Goal: Navigation & Orientation: Find specific page/section

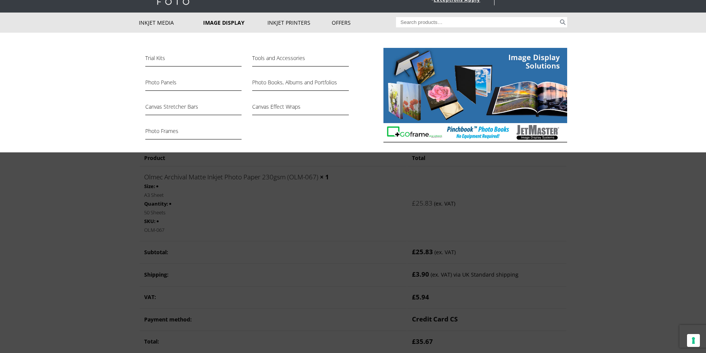
scroll to position [39, 0]
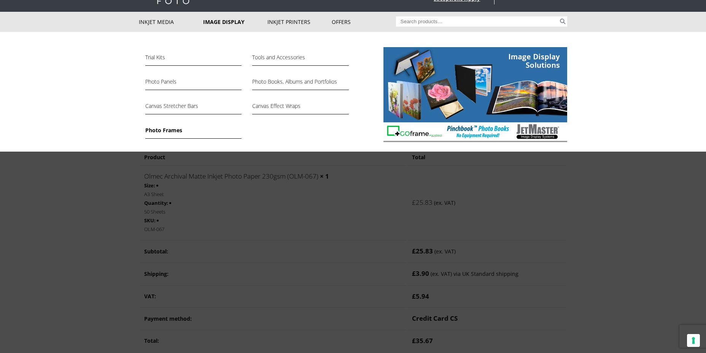
click at [176, 131] on link "Photo Frames" at bounding box center [193, 132] width 96 height 13
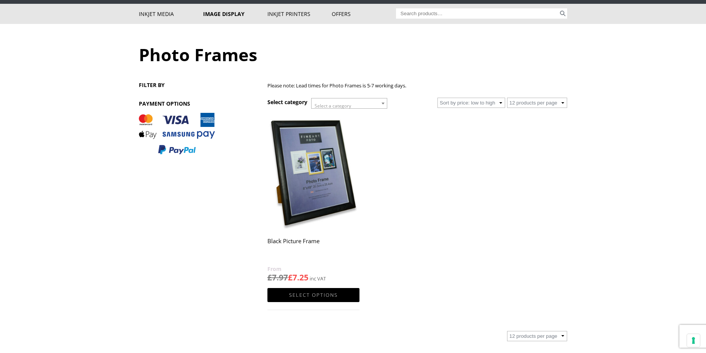
scroll to position [44, 0]
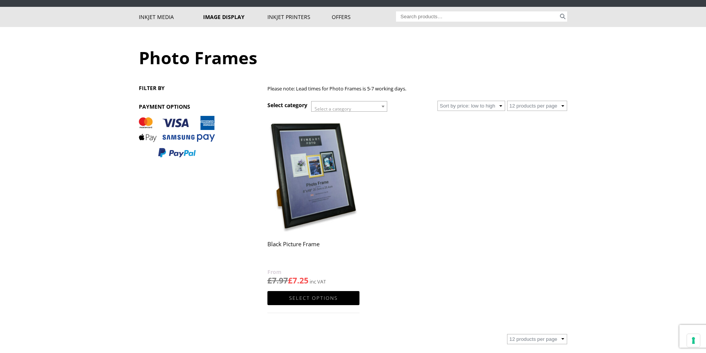
click at [563, 107] on select "12 products per page 36 products per page 72 products per page" at bounding box center [537, 106] width 60 height 10
select select "72"
click at [501, 105] on select "Sort by latest Sort by price: low to high Sort by price: high to low" at bounding box center [472, 106] width 68 height 10
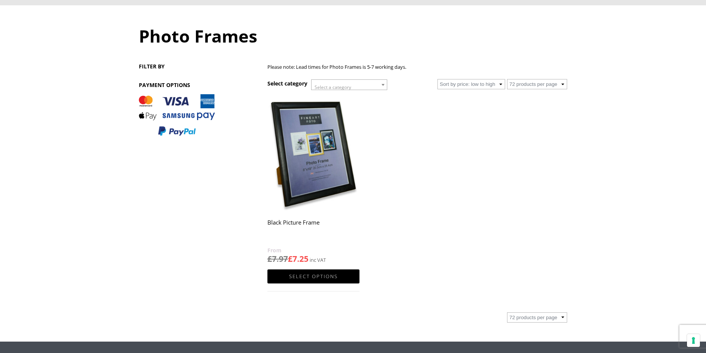
scroll to position [63, 0]
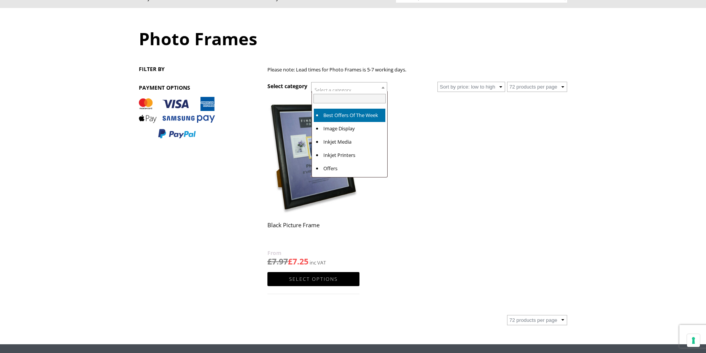
click at [384, 87] on b at bounding box center [383, 88] width 3 height 2
click at [426, 142] on ul "ON SALE Black Picture Frame £ 7.97 £ 7.25 Select options This product has multi…" at bounding box center [417, 203] width 300 height 211
click at [245, 184] on div "Photo Frames Please note: Lead times for Photo Frames is 5-7 working days. Sele…" at bounding box center [353, 176] width 428 height 337
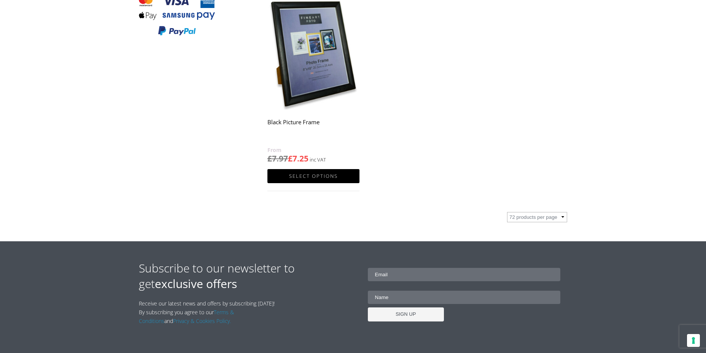
scroll to position [201, 0]
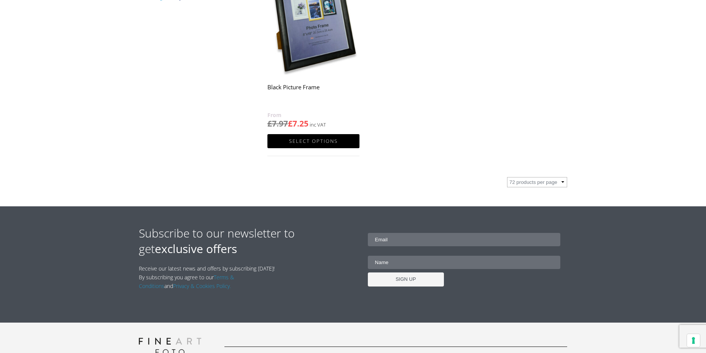
click at [562, 182] on select "12 products per page 36 products per page 72 products per page" at bounding box center [537, 182] width 60 height 10
click at [321, 138] on link "Select options" at bounding box center [313, 141] width 92 height 14
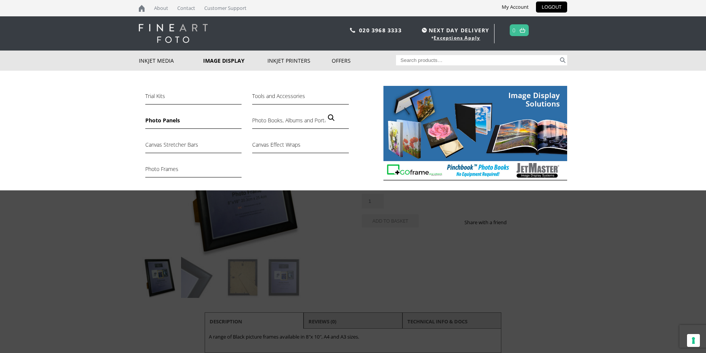
click at [162, 121] on link "Photo Panels" at bounding box center [193, 122] width 96 height 13
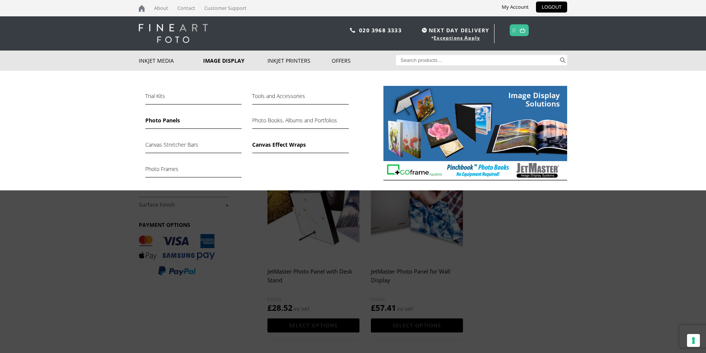
click at [280, 147] on link "Canvas Effect Wraps" at bounding box center [300, 146] width 96 height 13
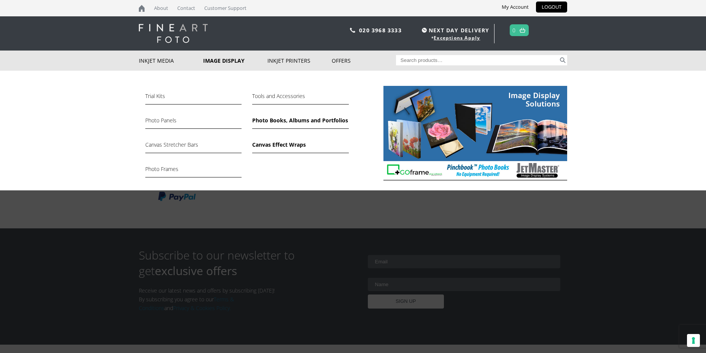
click at [287, 122] on link "Photo Books, Albums and Portfolios" at bounding box center [300, 122] width 96 height 13
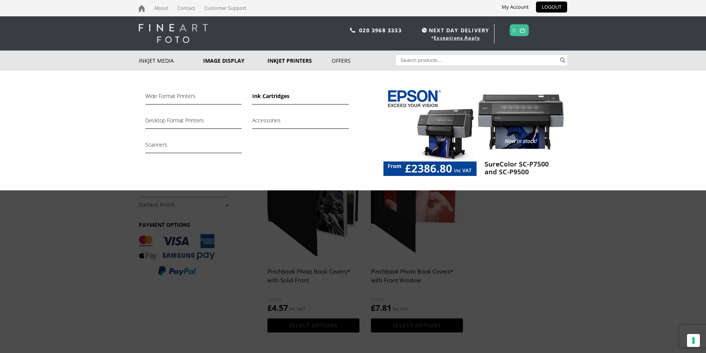
click at [270, 97] on link "Ink Cartridges" at bounding box center [300, 98] width 96 height 13
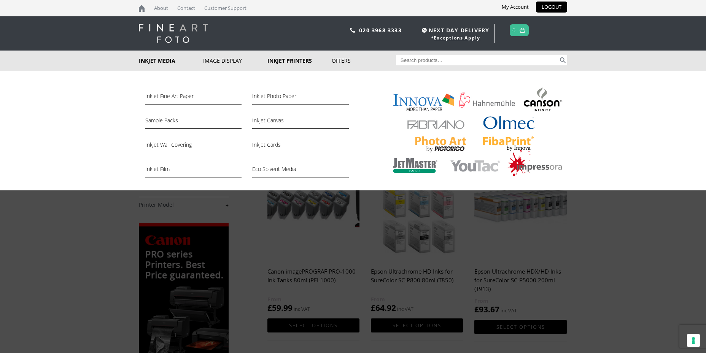
click at [156, 60] on link "Inkjet Media" at bounding box center [171, 61] width 64 height 20
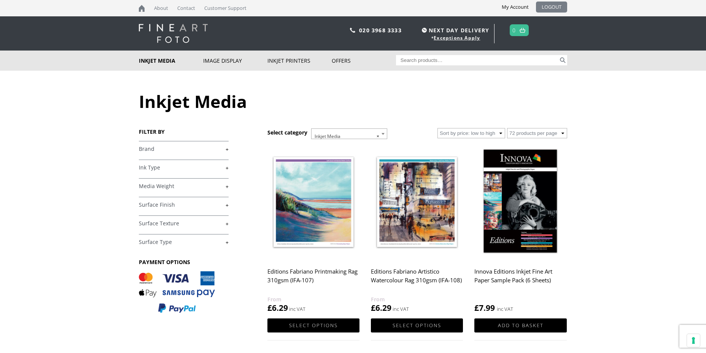
click at [545, 6] on link "LOGOUT" at bounding box center [551, 7] width 31 height 11
